Goal: Information Seeking & Learning: Learn about a topic

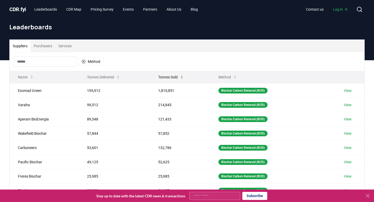
click at [175, 78] on button "Tonnes Sold" at bounding box center [171, 77] width 34 height 10
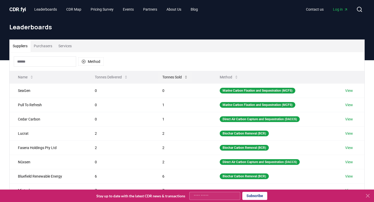
click at [175, 78] on button "Tonnes Sold" at bounding box center [175, 77] width 34 height 10
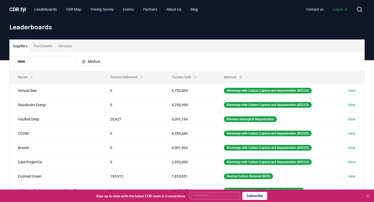
click at [66, 64] on input at bounding box center [45, 61] width 62 height 10
click at [50, 46] on button "Purchasers" at bounding box center [43, 46] width 25 height 12
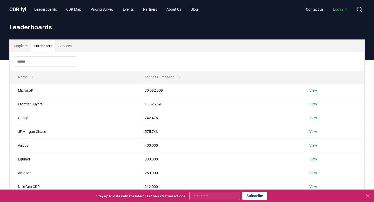
click at [36, 66] on input at bounding box center [45, 61] width 62 height 10
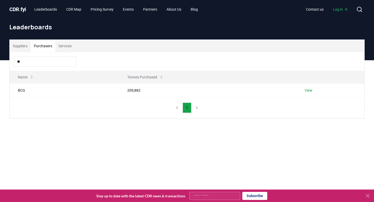
type input "*"
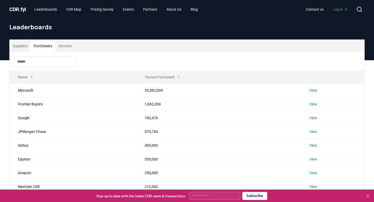
click at [173, 49] on div "Suppliers Purchasers Services" at bounding box center [187, 46] width 355 height 12
